Goal: Download file/media

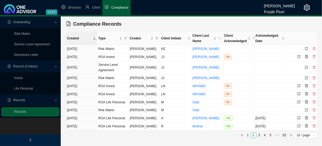
click at [149, 133] on ul "1 2 3 4 5 ••• 62 10 / page" at bounding box center [192, 136] width 252 height 6
click at [178, 142] on main "Onboarding Risk Matrix Service Level Agreement Disclosure Letter Record of Advi…" at bounding box center [161, 81] width 322 height 130
click at [260, 133] on link "3" at bounding box center [259, 135] width 5 height 5
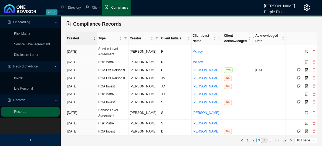
click at [266, 139] on link "4" at bounding box center [265, 140] width 5 height 5
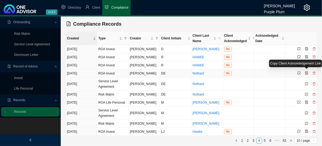
click at [307, 72] on icon "file-protect" at bounding box center [306, 73] width 3 height 3
click at [299, 72] on icon "select" at bounding box center [299, 73] width 3 height 3
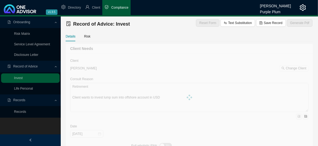
type textarea "Retirement Client wants to invest lump sum into offshore account in USD and loc…"
type input "[DATE]"
type textarea "Investment added to existing investment."
type textarea "As per Recommendation and options and consult. In consult with client a flexibl…"
type input "2000000"
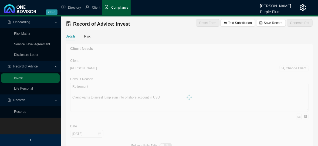
type input "20000"
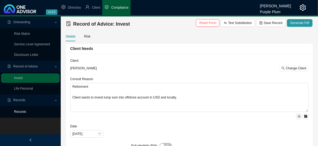
click at [21, 111] on link "Records" at bounding box center [20, 112] width 12 height 4
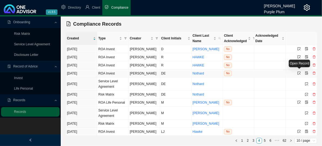
click at [298, 72] on icon "select" at bounding box center [299, 73] width 3 height 3
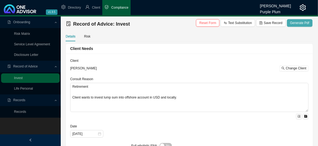
click at [307, 24] on span "Generate Pdf" at bounding box center [299, 22] width 19 height 5
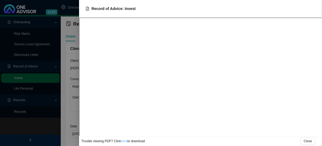
click at [123, 140] on link "here" at bounding box center [124, 141] width 6 height 4
click at [312, 142] on span "Close" at bounding box center [308, 141] width 8 height 5
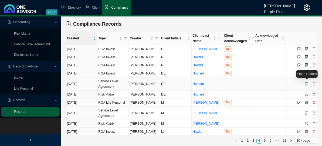
click at [307, 82] on icon "select" at bounding box center [306, 83] width 3 height 3
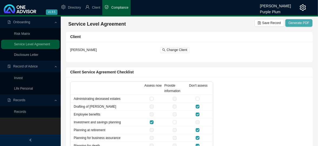
click at [302, 23] on span "Generate PDF" at bounding box center [299, 22] width 21 height 5
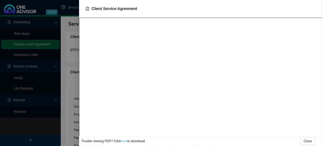
click at [126, 142] on link "here" at bounding box center [124, 141] width 6 height 4
drag, startPoint x: 312, startPoint y: 143, endPoint x: 292, endPoint y: 137, distance: 21.4
click at [312, 143] on button "Close" at bounding box center [308, 141] width 15 height 8
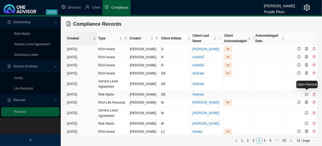
click at [307, 93] on icon "select" at bounding box center [306, 94] width 3 height 3
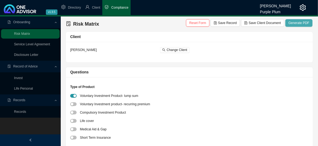
click at [298, 22] on span "Generate PDF" at bounding box center [299, 22] width 21 height 5
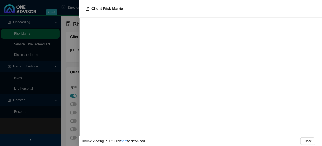
click at [122, 140] on link "here" at bounding box center [124, 141] width 6 height 4
drag, startPoint x: 306, startPoint y: 143, endPoint x: 279, endPoint y: 137, distance: 27.4
click at [306, 142] on span "Close" at bounding box center [308, 141] width 8 height 5
